Goal: Task Accomplishment & Management: Complete application form

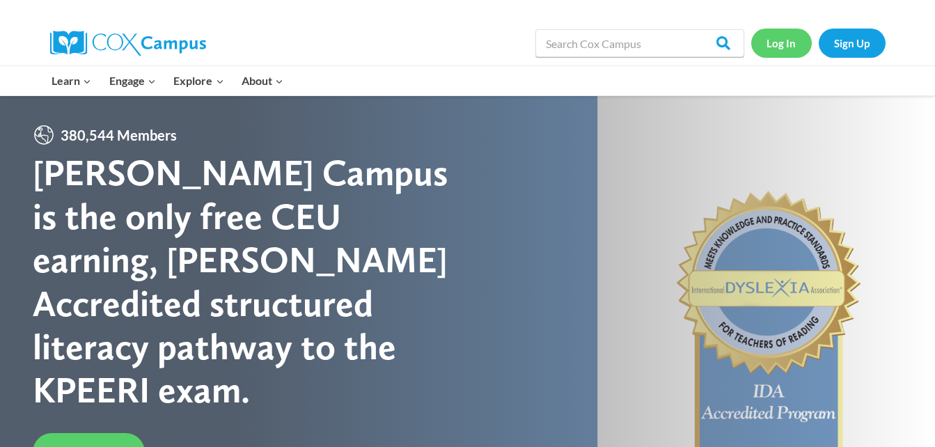
click at [785, 45] on link "Log In" at bounding box center [781, 43] width 61 height 29
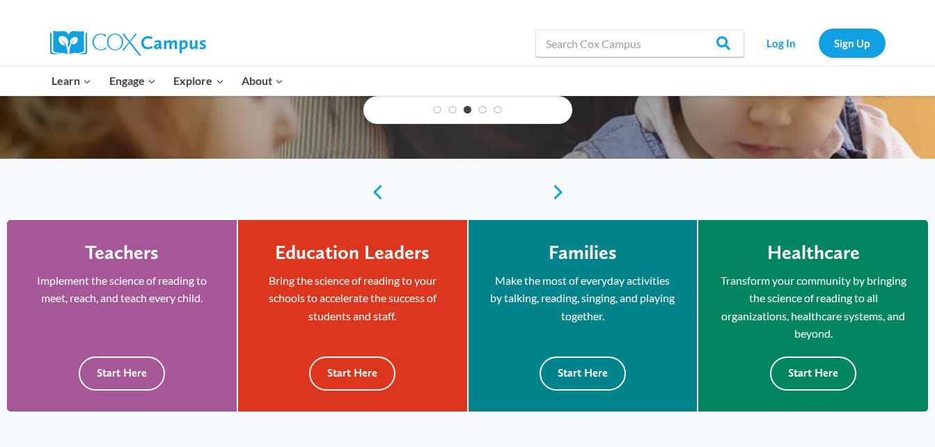
scroll to position [283, 0]
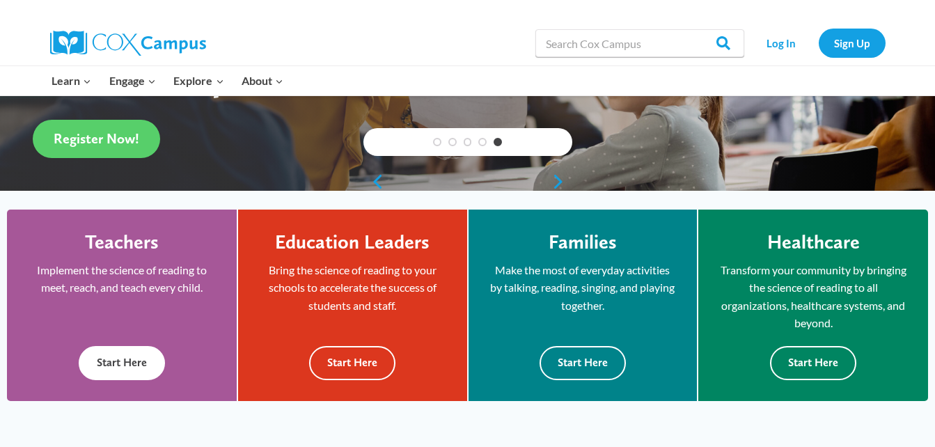
click at [130, 370] on button "Start Here" at bounding box center [122, 363] width 86 height 34
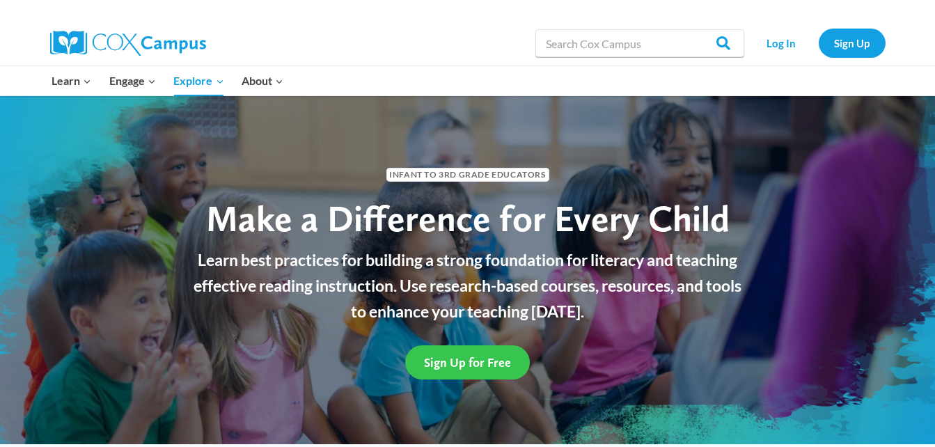
click at [445, 358] on span "Sign Up for Free" at bounding box center [467, 362] width 87 height 15
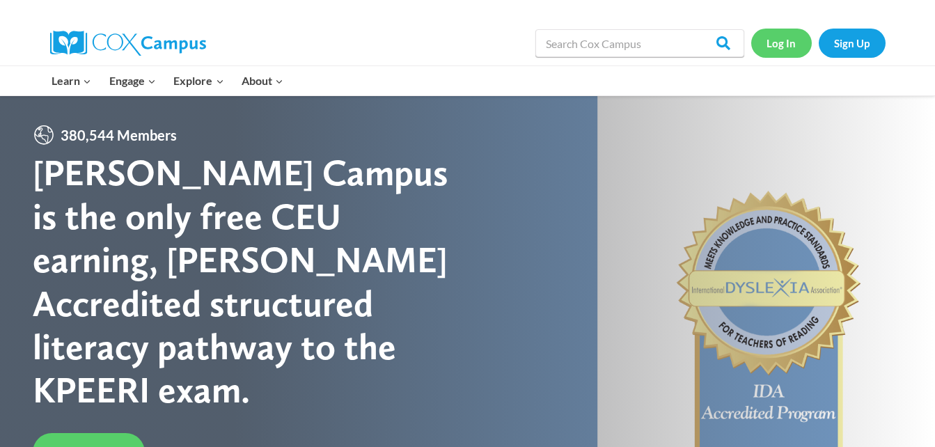
click at [781, 43] on link "Log In" at bounding box center [781, 43] width 61 height 29
